Goal: Transaction & Acquisition: Book appointment/travel/reservation

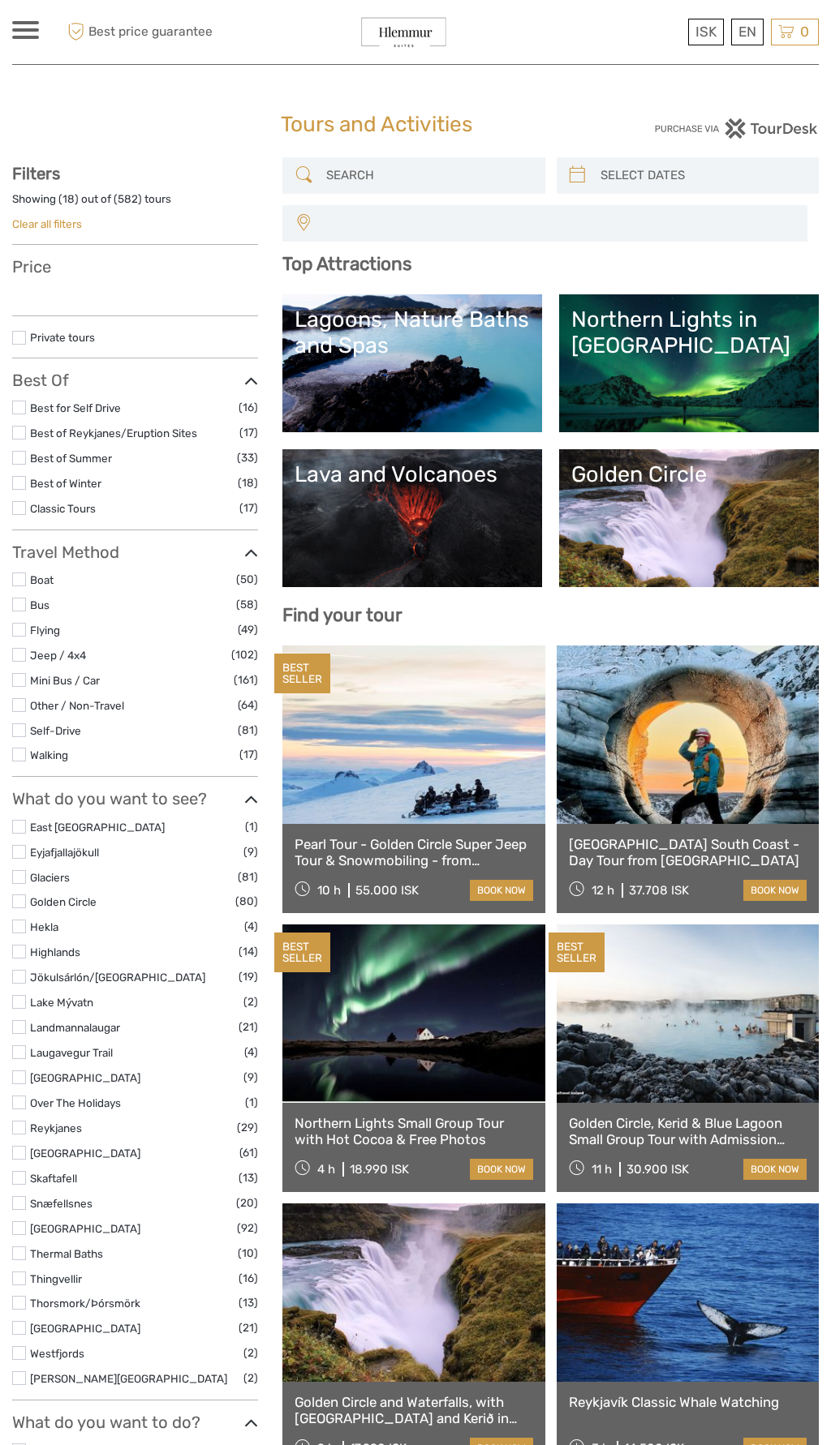
select select
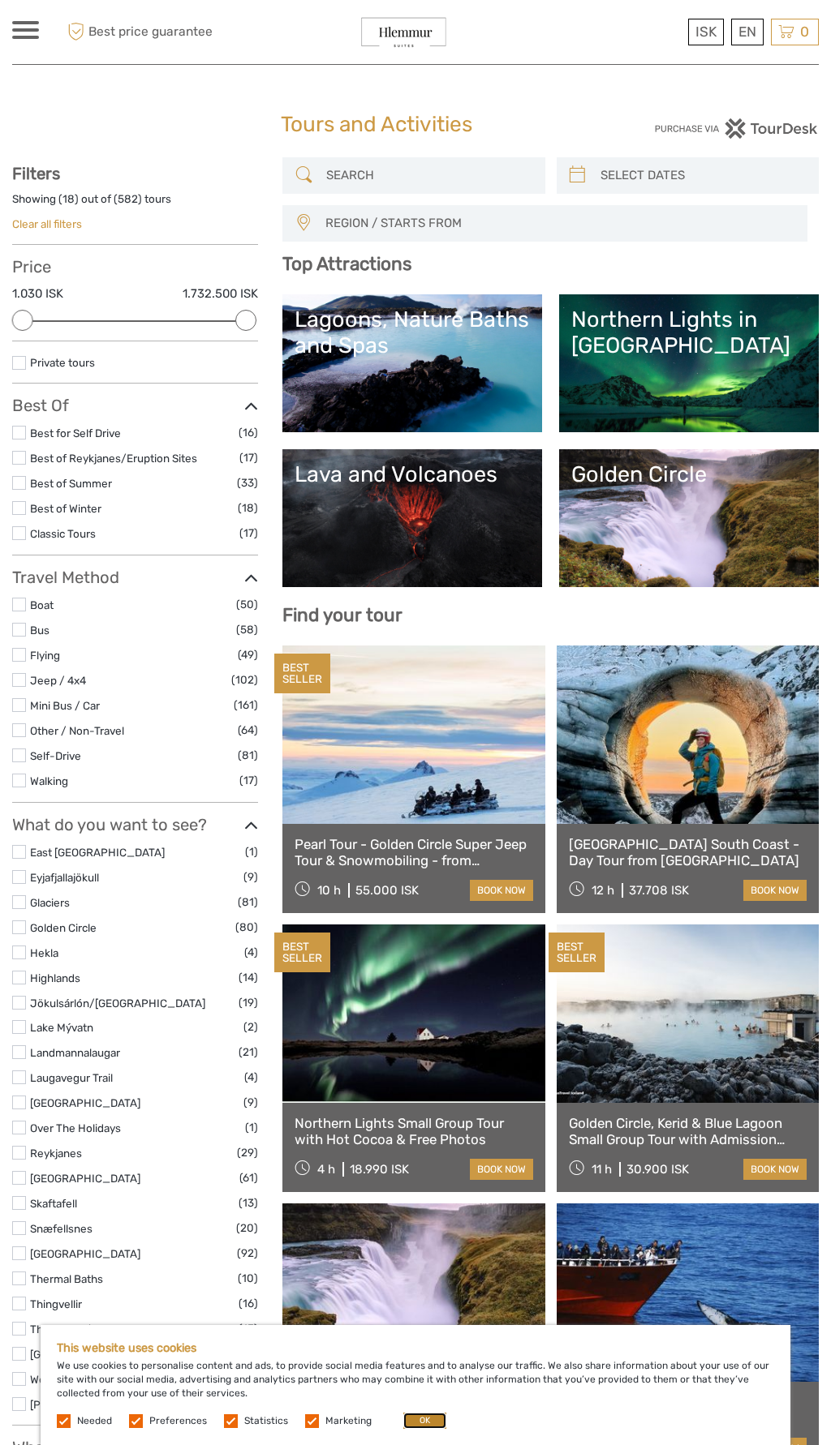
click at [415, 1421] on button "OK" at bounding box center [424, 1421] width 43 height 16
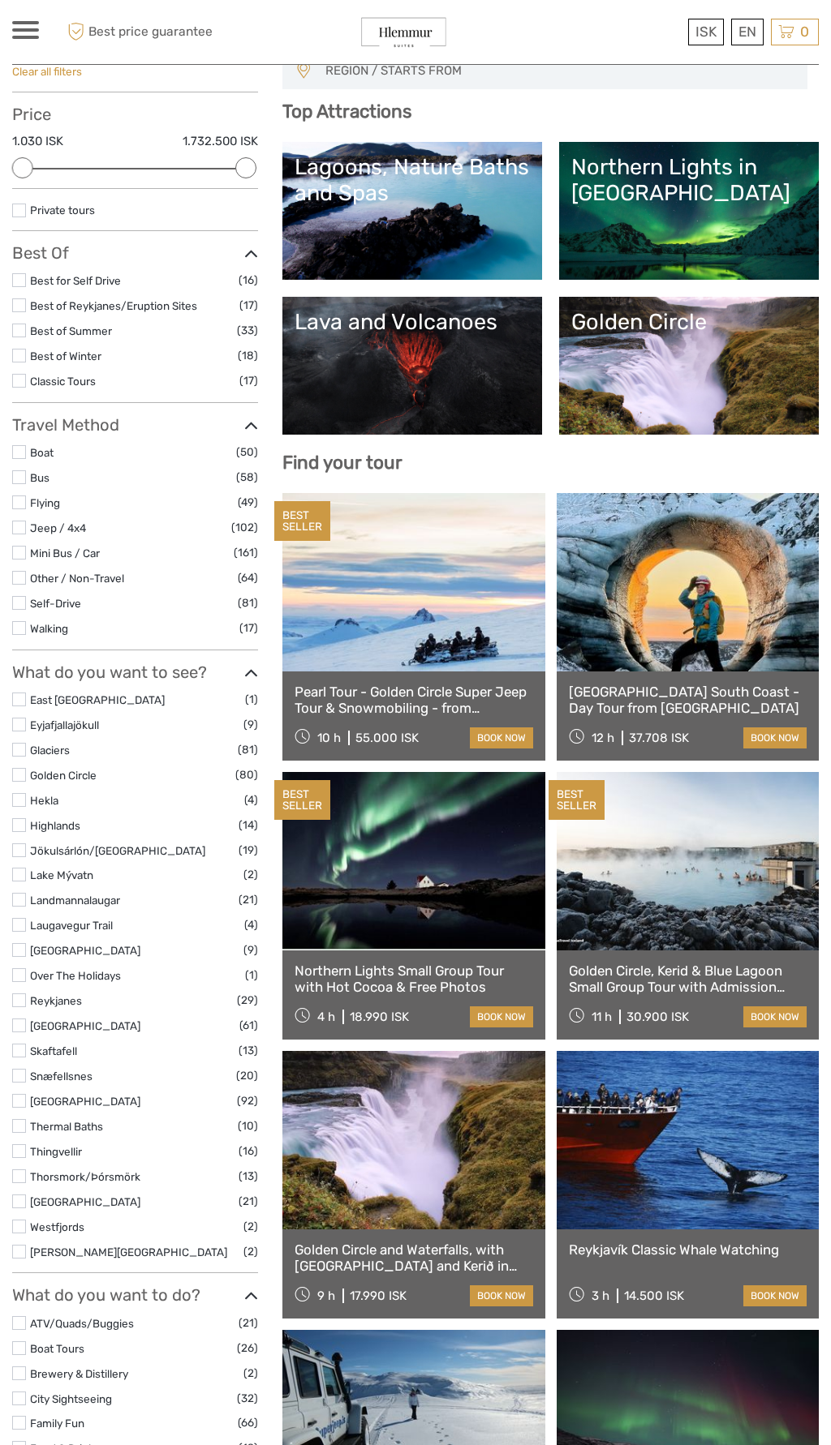
scroll to position [155, 0]
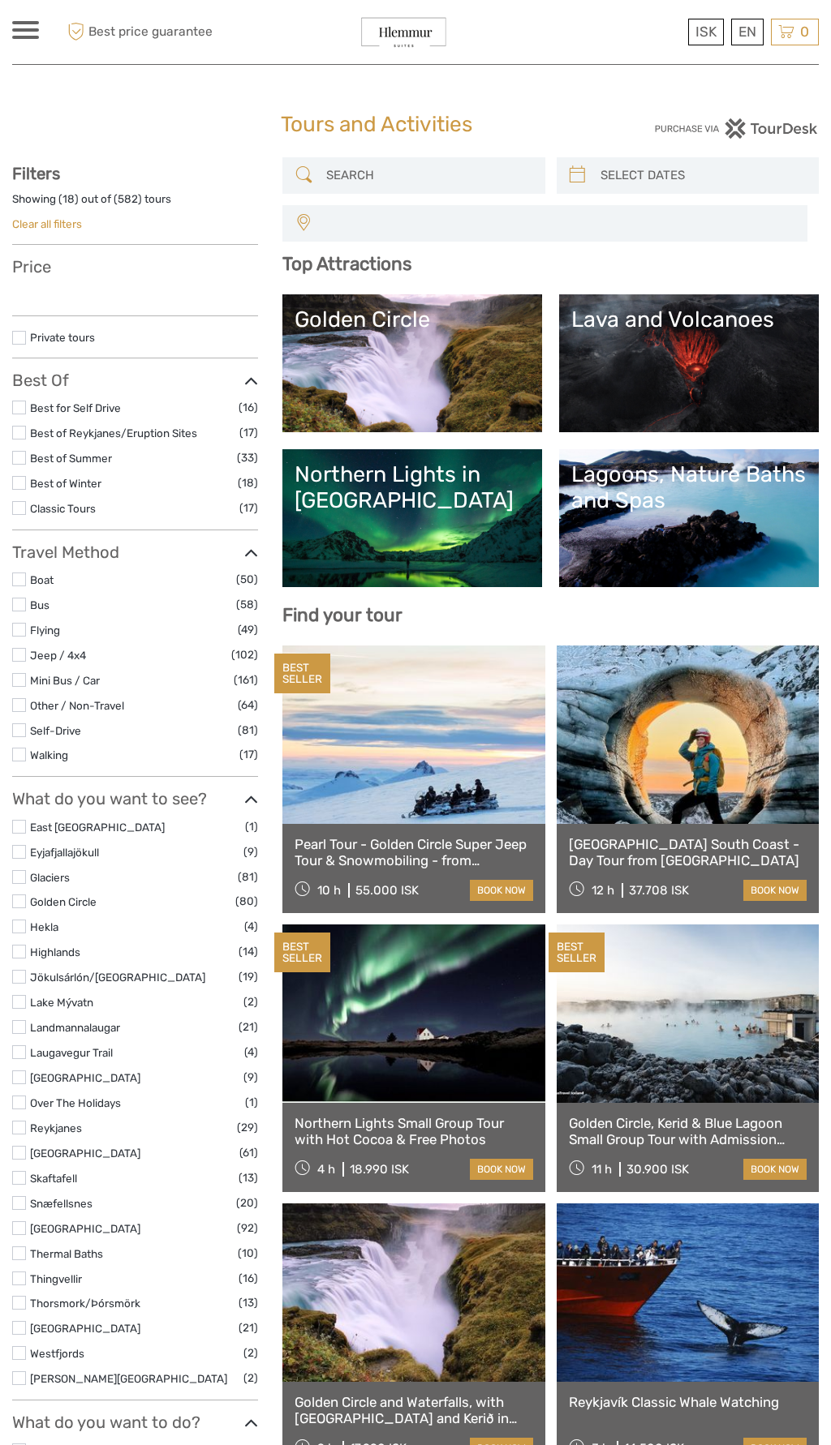
select select
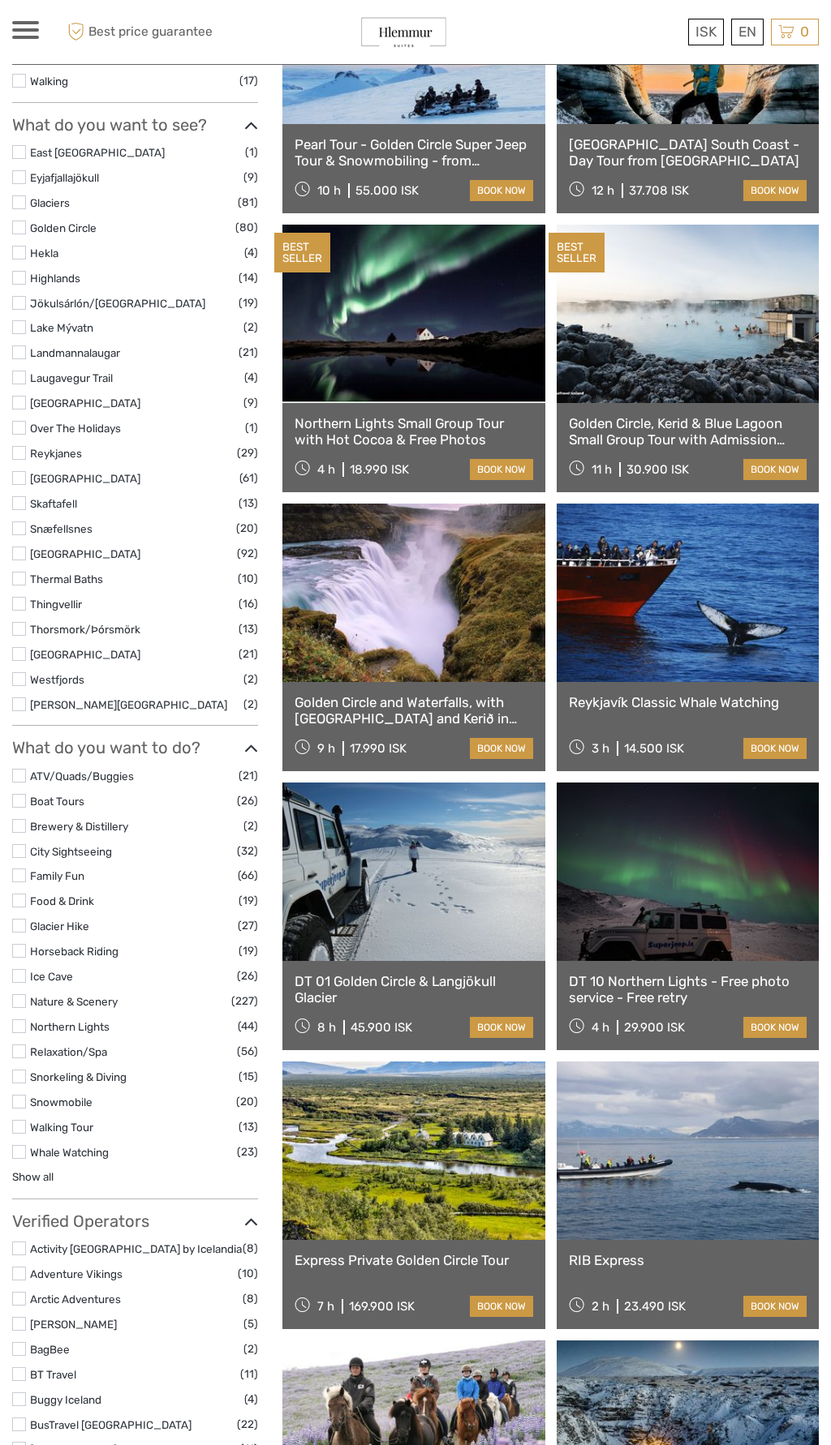
scroll to position [759, 0]
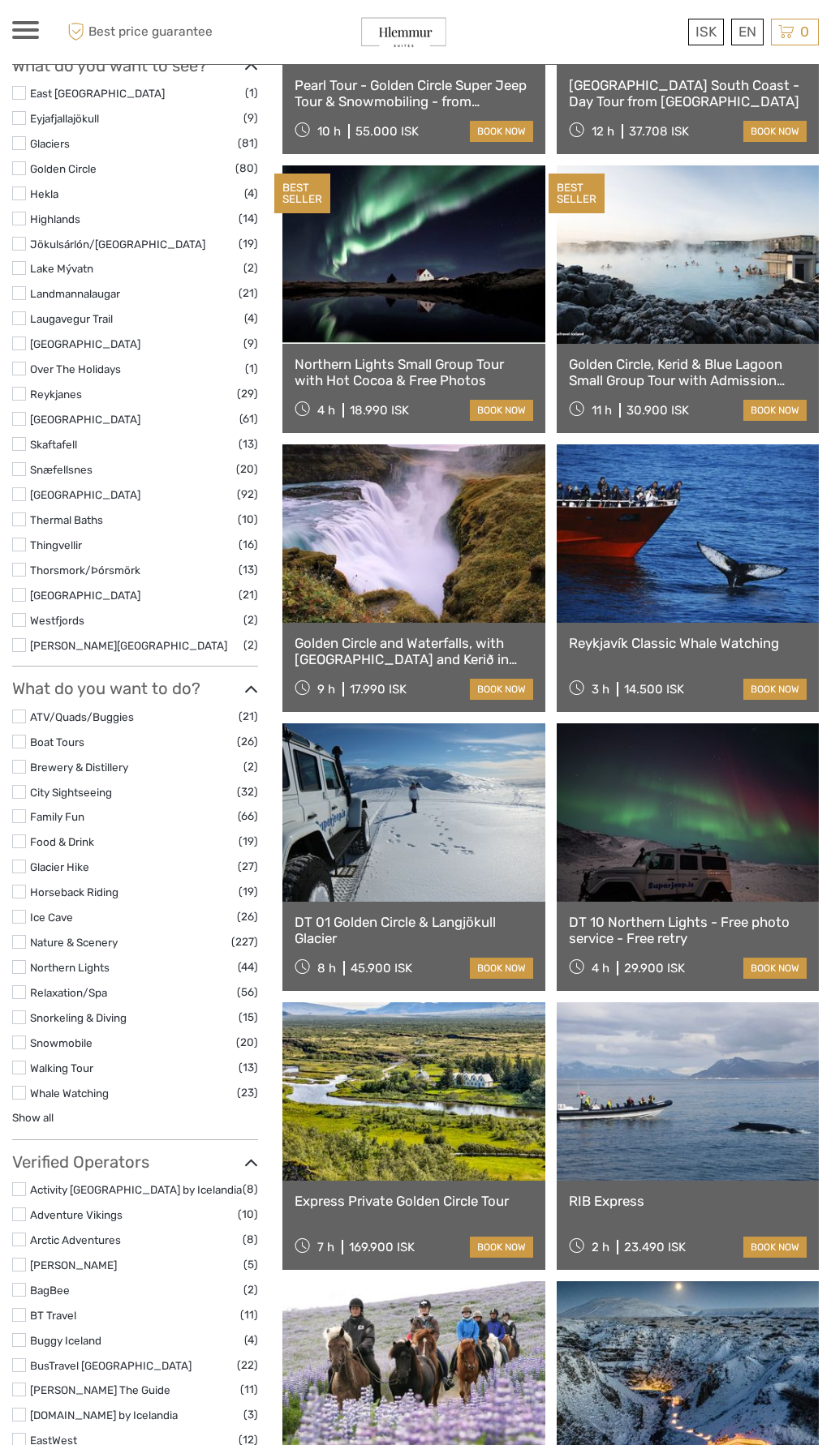
click at [299, 1003] on link at bounding box center [413, 1092] width 262 height 178
click at [299, 971] on div "DT 01 Golden Circle & Langjökull Glacier 8 h 45.900 ISK book now" at bounding box center [413, 946] width 262 height 89
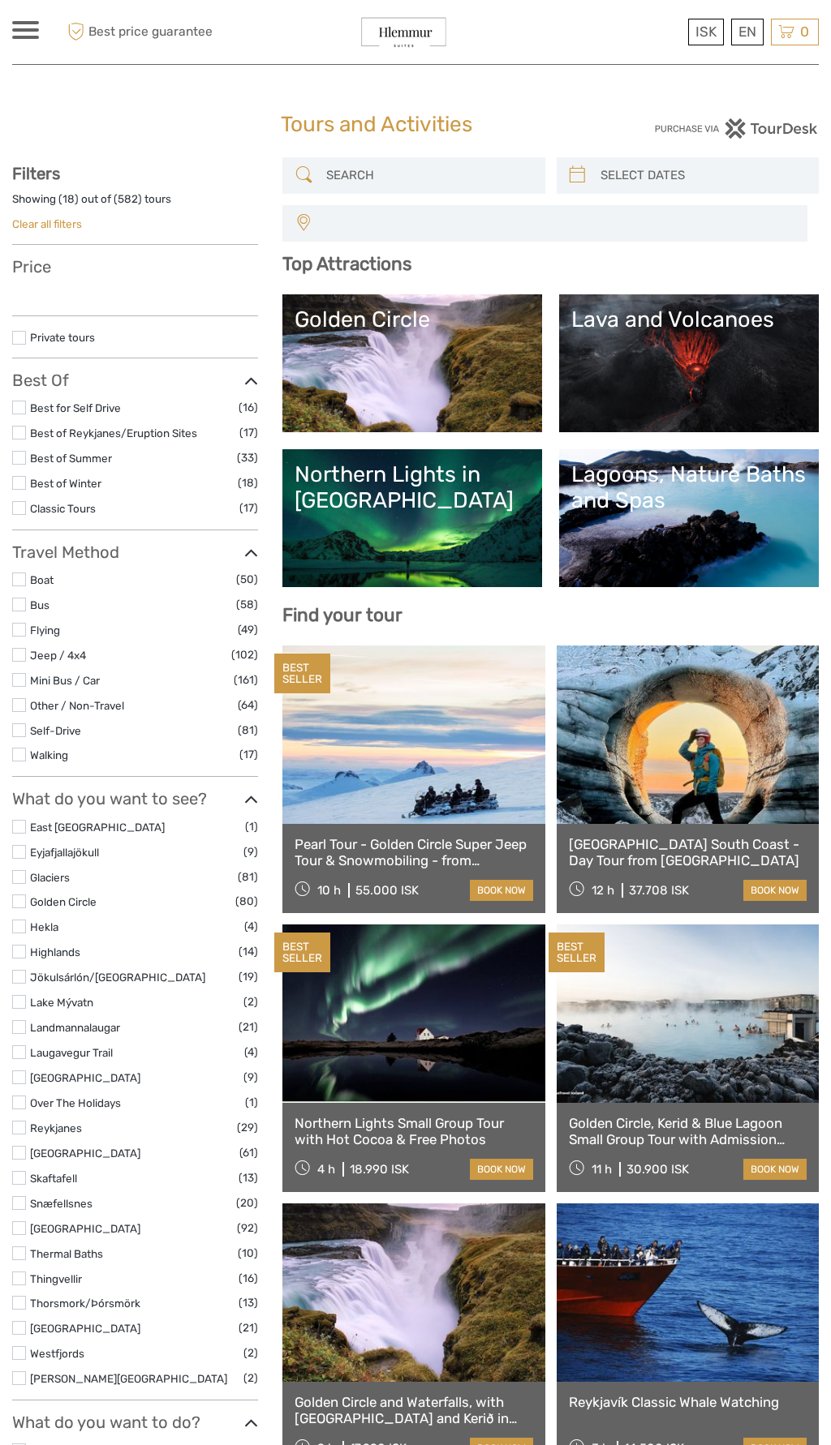
select select
